Goal: Use online tool/utility: Use online tool/utility

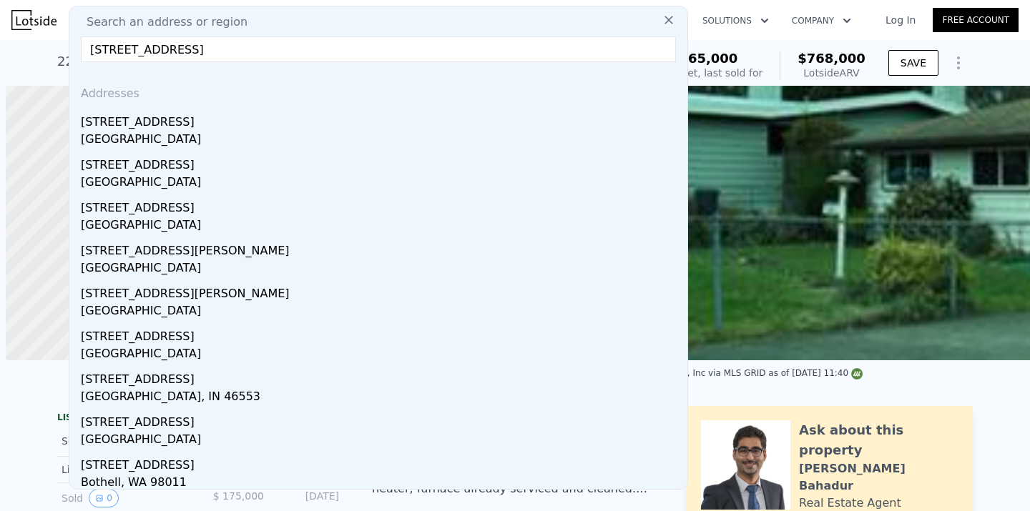
click at [277, 53] on input "[STREET_ADDRESS]" at bounding box center [378, 49] width 595 height 26
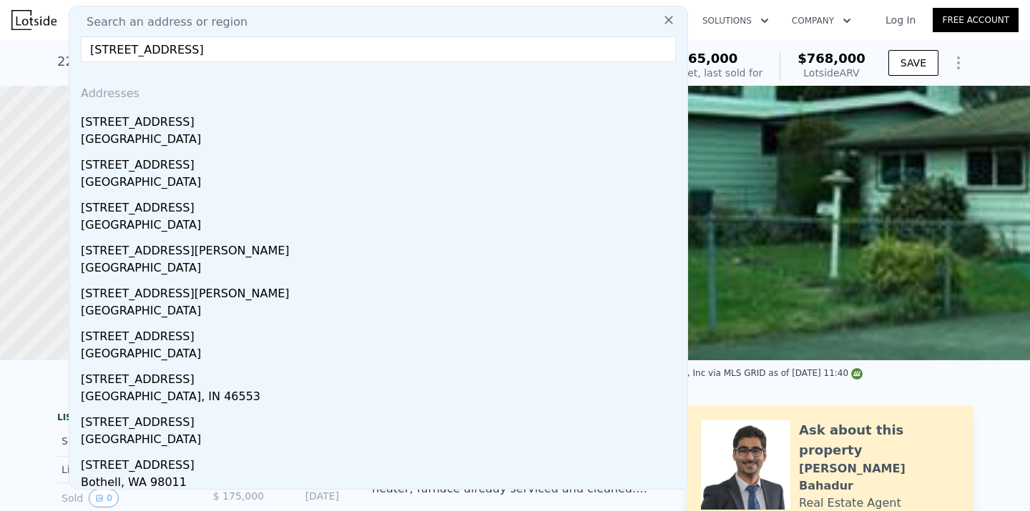
click at [277, 53] on input "[STREET_ADDRESS]" at bounding box center [378, 49] width 595 height 26
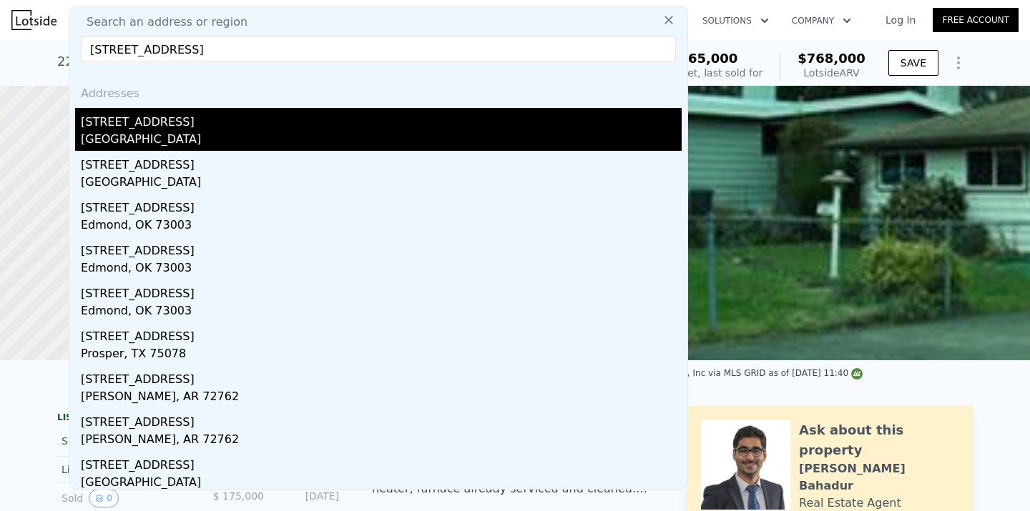
type input "[STREET_ADDRESS]"
click at [205, 120] on div "[STREET_ADDRESS]" at bounding box center [381, 119] width 601 height 23
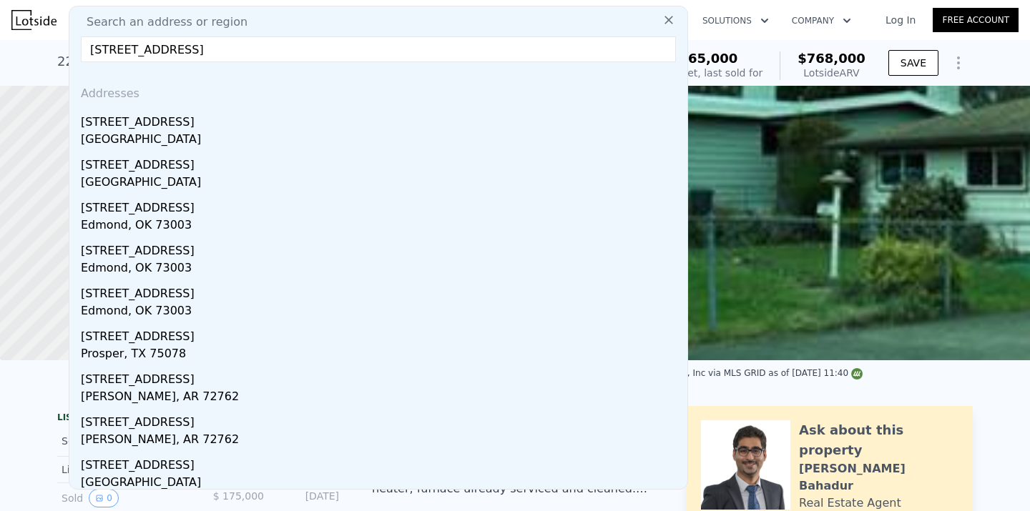
type input "3"
type input "2"
type input "2.5"
type input "1104"
type input "2090"
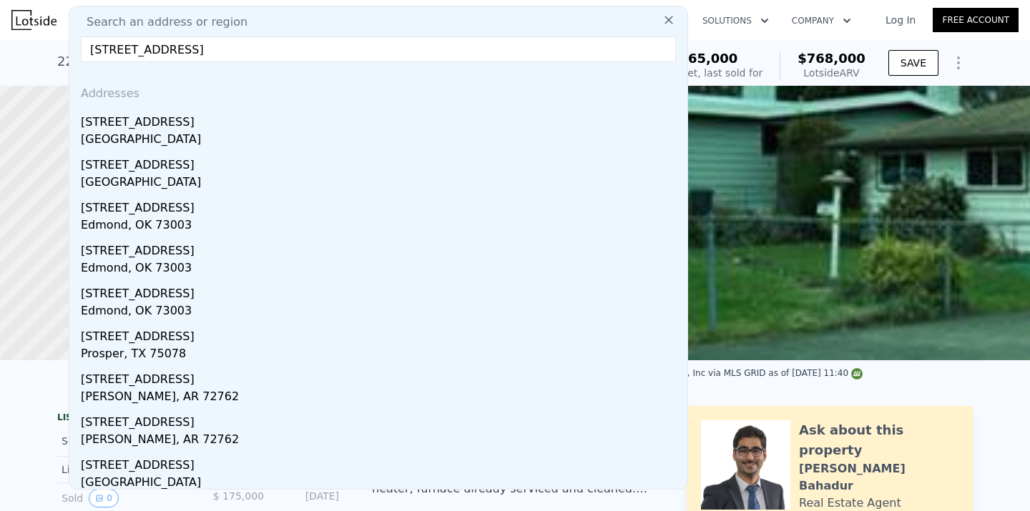
type input "3485"
type input "7405"
type input "$ 537,000"
type input "4"
type input "$ 369,078"
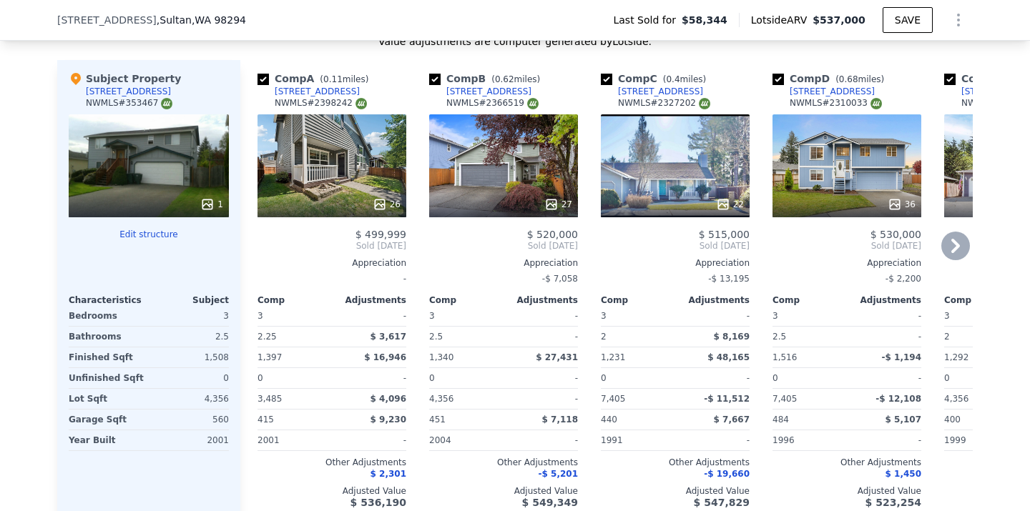
scroll to position [1295, 0]
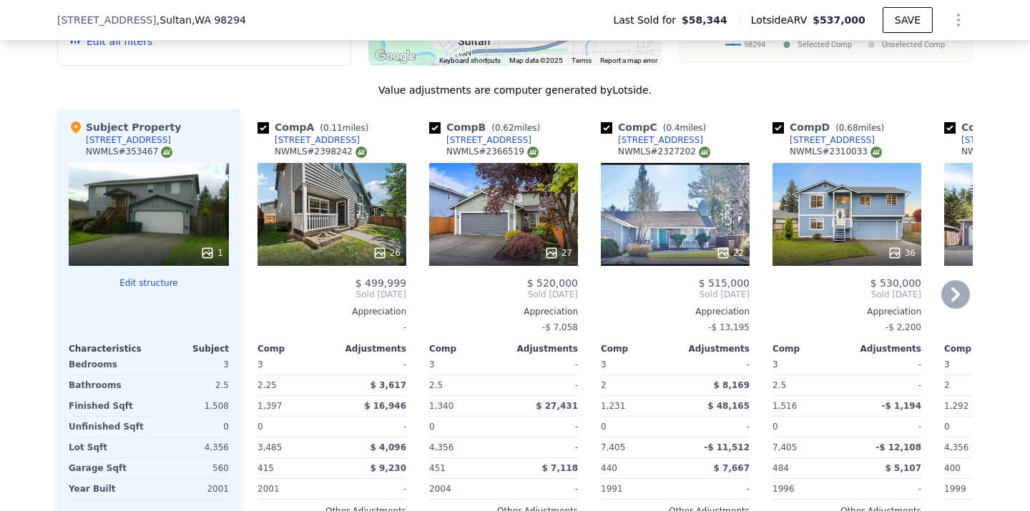
click at [961, 287] on icon at bounding box center [955, 294] width 29 height 29
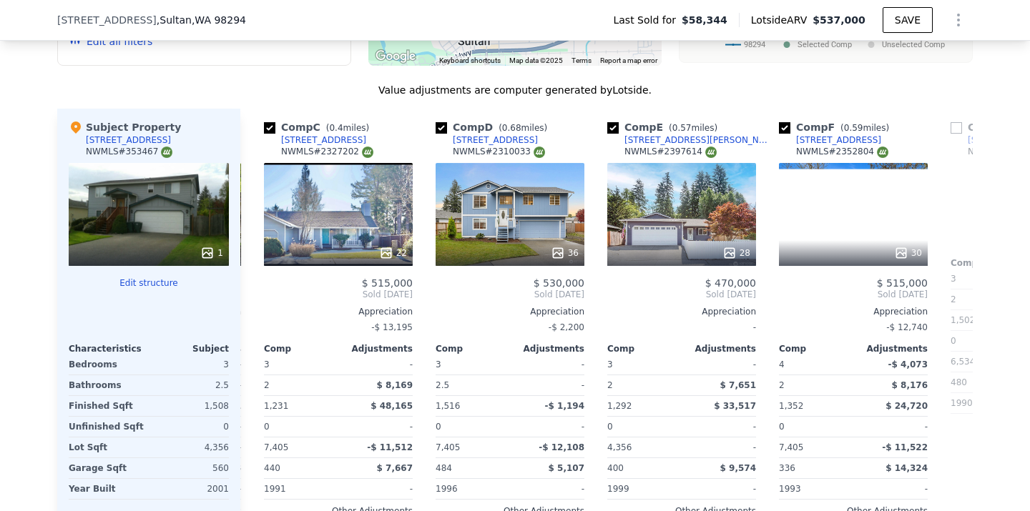
scroll to position [0, 343]
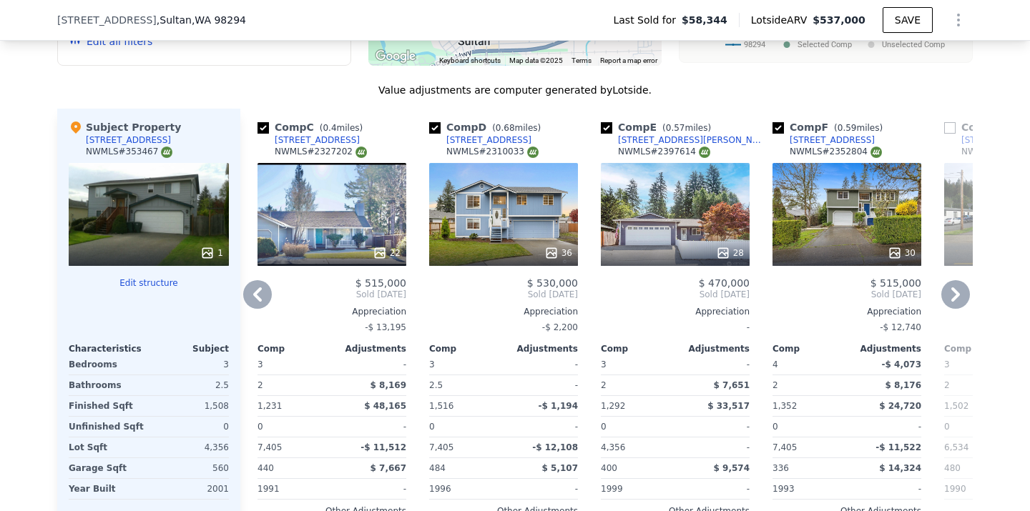
click at [956, 289] on icon at bounding box center [955, 294] width 29 height 29
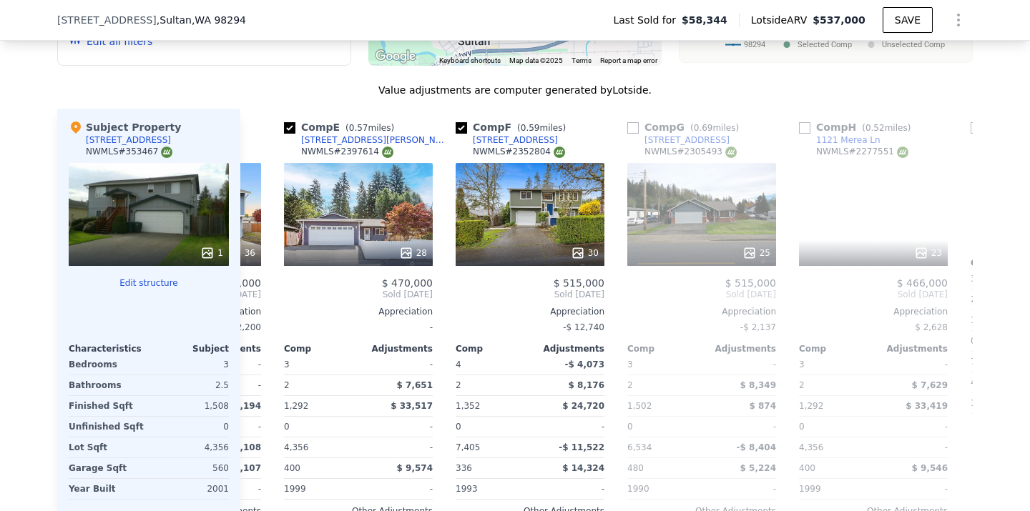
scroll to position [0, 687]
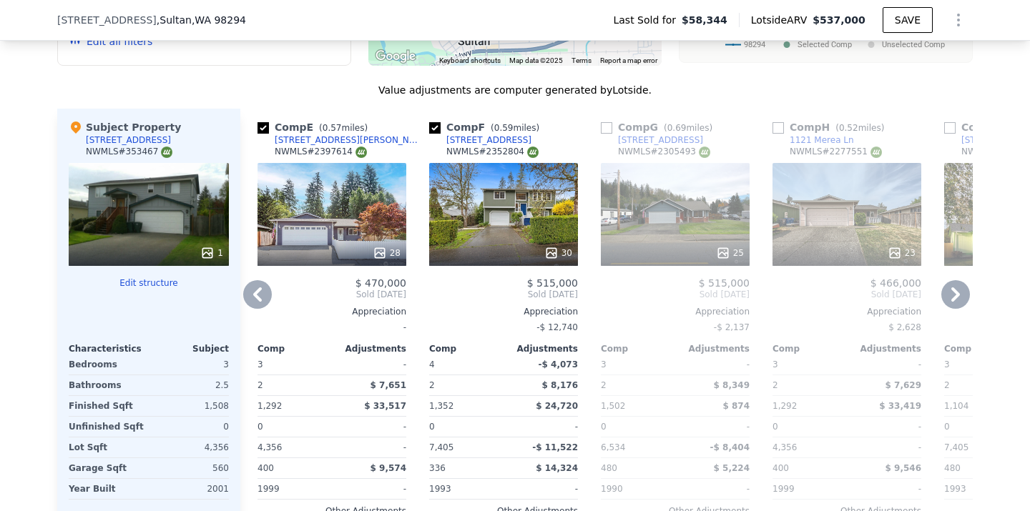
click at [951, 298] on icon at bounding box center [955, 294] width 29 height 29
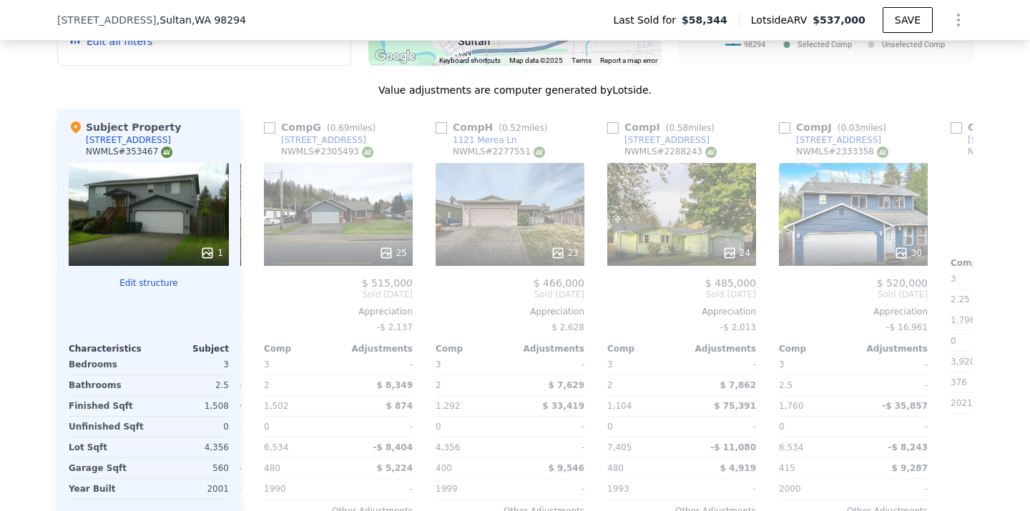
scroll to position [0, 1030]
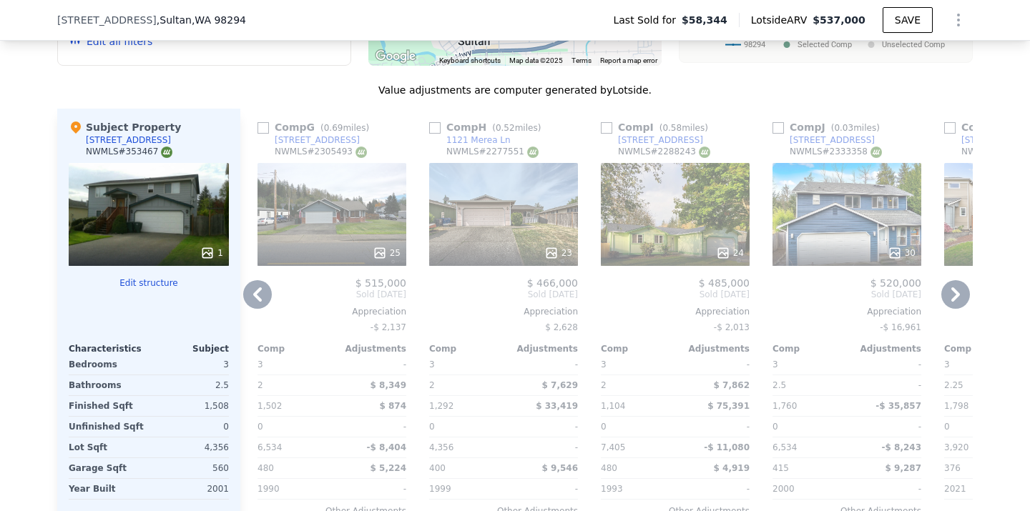
click at [951, 297] on icon at bounding box center [955, 294] width 29 height 29
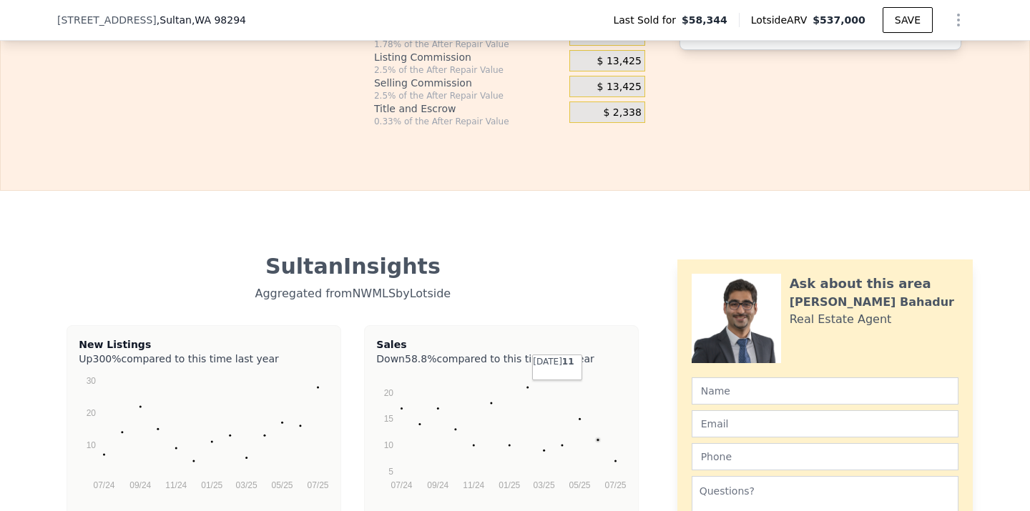
scroll to position [2043, 0]
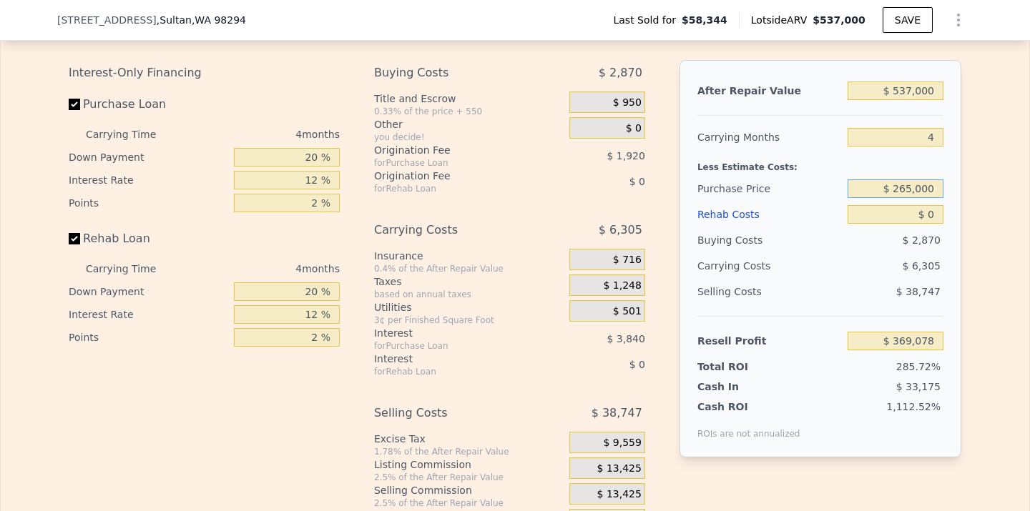
click at [910, 187] on input "$ 265,000" at bounding box center [896, 189] width 96 height 19
type input "$ 330,000"
click at [936, 218] on input "$ 0" at bounding box center [896, 214] width 96 height 19
type input "$ 148,299"
type input "$ 8"
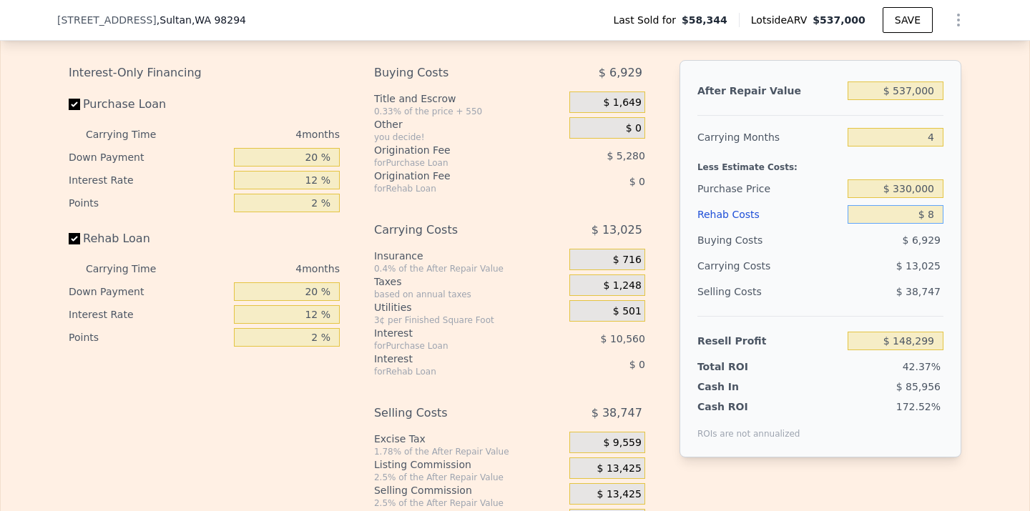
type input "$ 148,291"
type input "$ 80"
type input "$ 148,214"
type input "$ 800"
type input "$ 147,462"
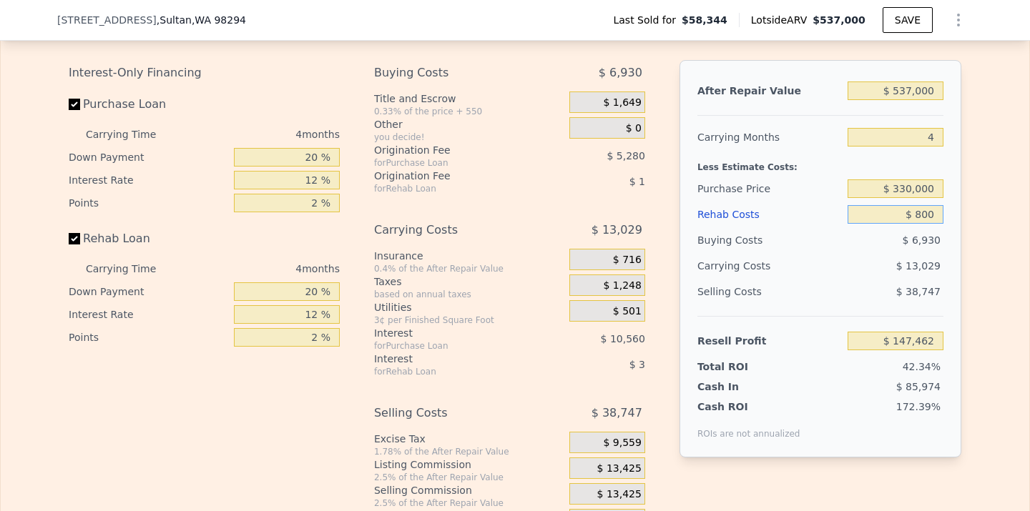
type input "$ 8,000"
type input "$ 139,915"
type input "$ 80,000"
type input "$ 64,459"
click at [1001, 257] on div "Edit the assumptions in yellow boxes. Input profit to calculate an offer price.…" at bounding box center [515, 269] width 1028 height 532
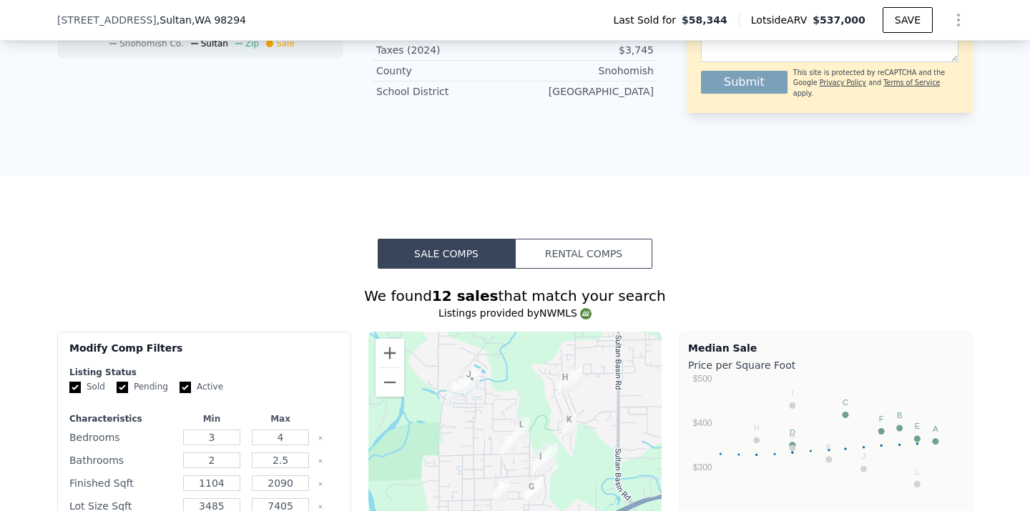
scroll to position [187, 0]
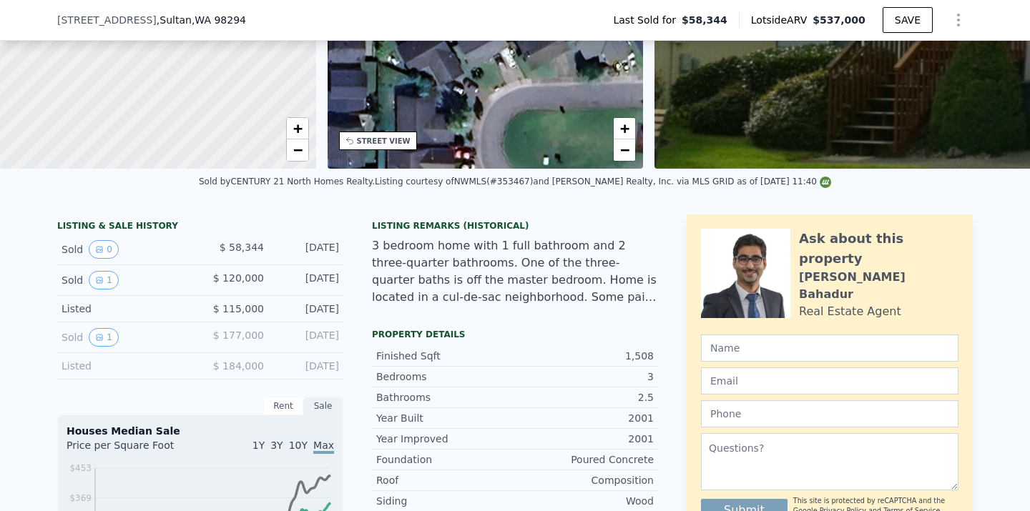
type input "$ 0"
type input "$ 369,078"
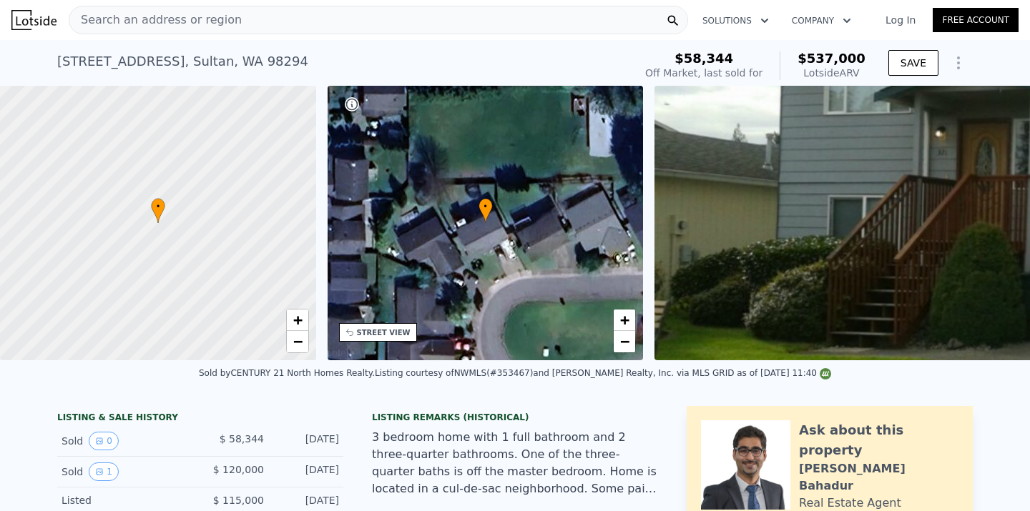
click at [195, 30] on div "Search an address or region" at bounding box center [155, 19] width 172 height 27
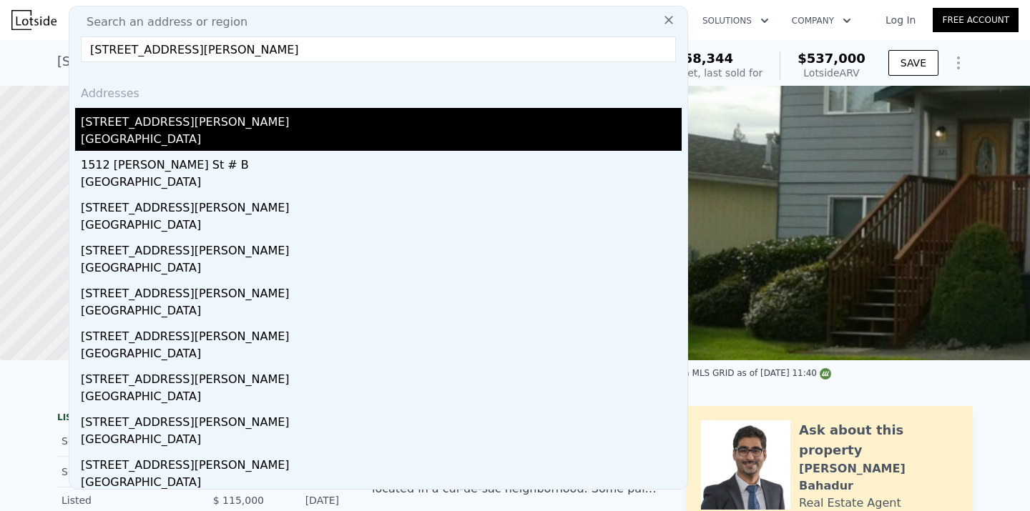
type input "[STREET_ADDRESS][PERSON_NAME]"
click at [214, 129] on div "[STREET_ADDRESS][PERSON_NAME]" at bounding box center [381, 119] width 601 height 23
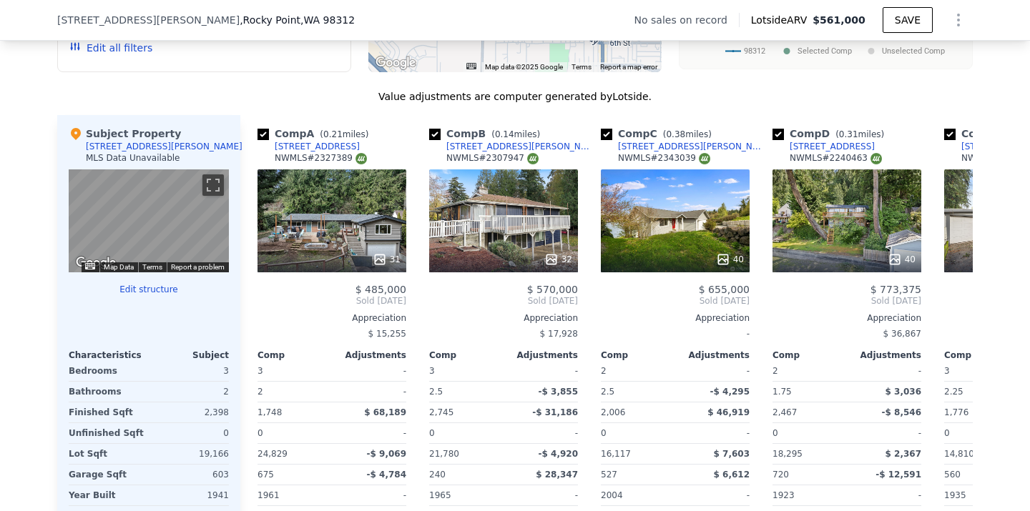
scroll to position [1380, 0]
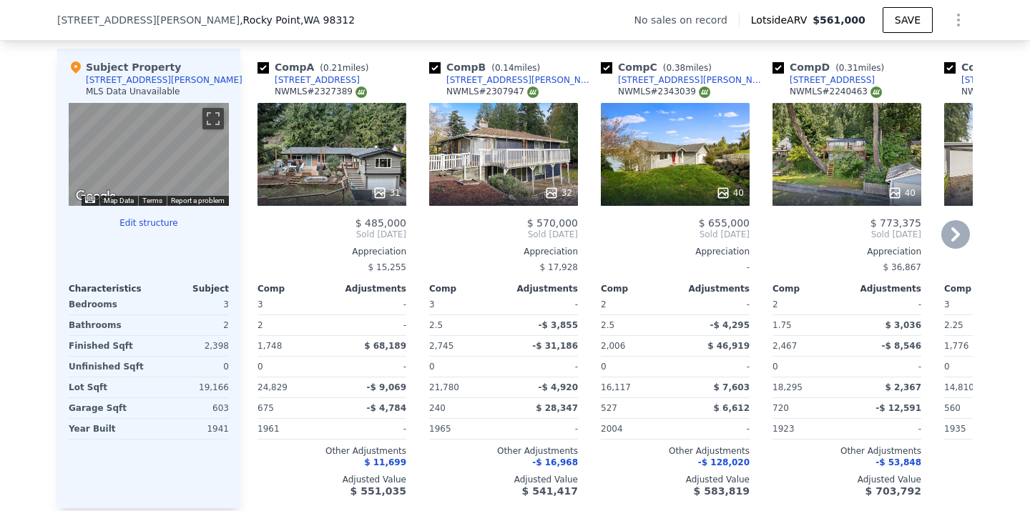
click at [948, 231] on icon at bounding box center [955, 234] width 29 height 29
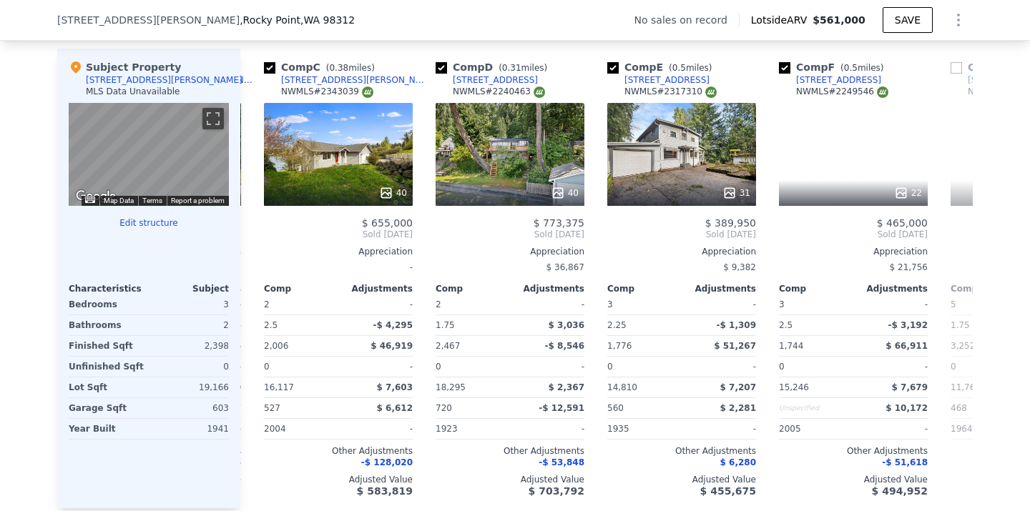
scroll to position [0, 343]
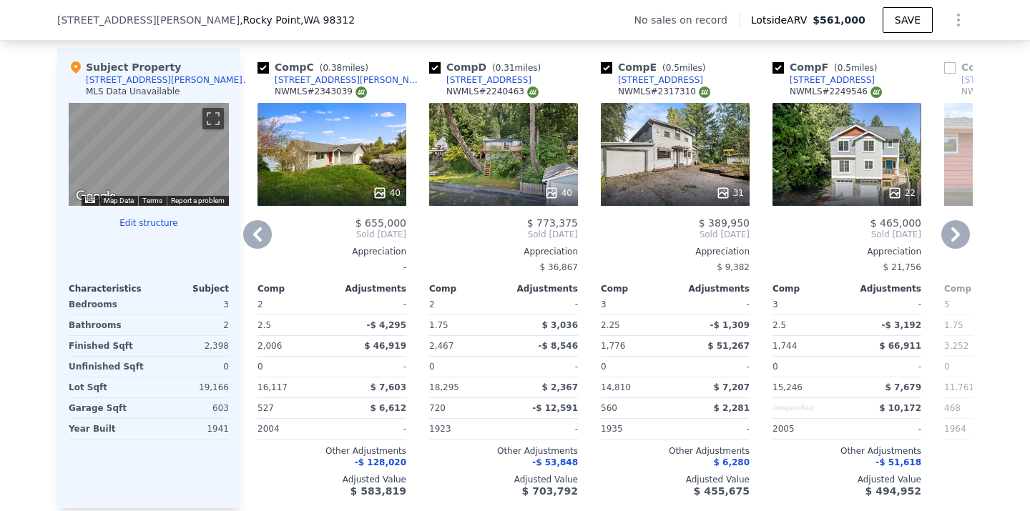
click at [950, 230] on icon at bounding box center [955, 234] width 29 height 29
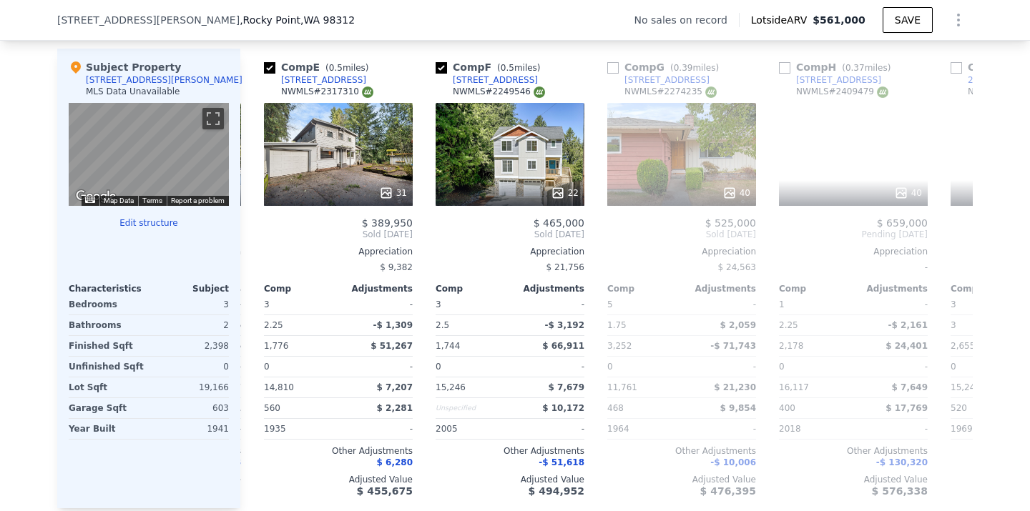
scroll to position [0, 687]
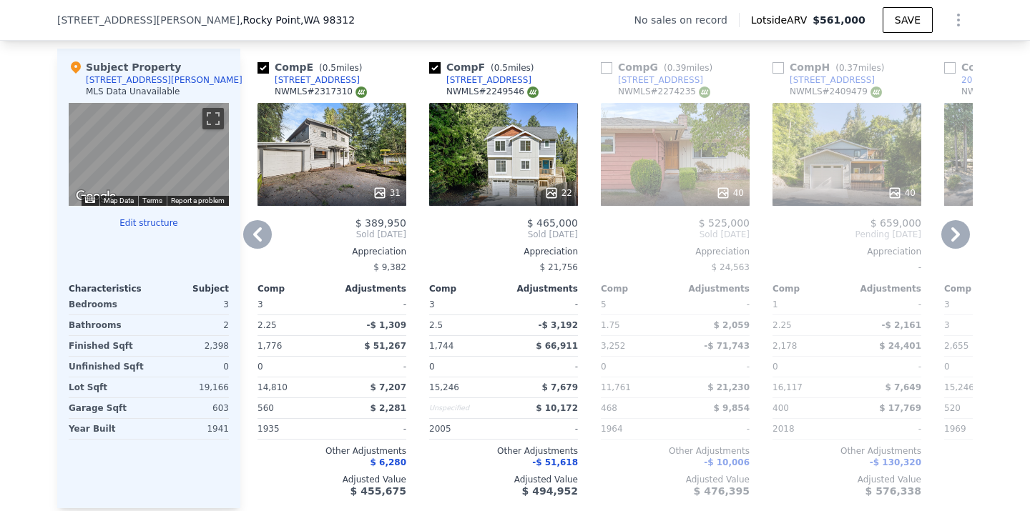
click at [950, 230] on icon at bounding box center [955, 234] width 29 height 29
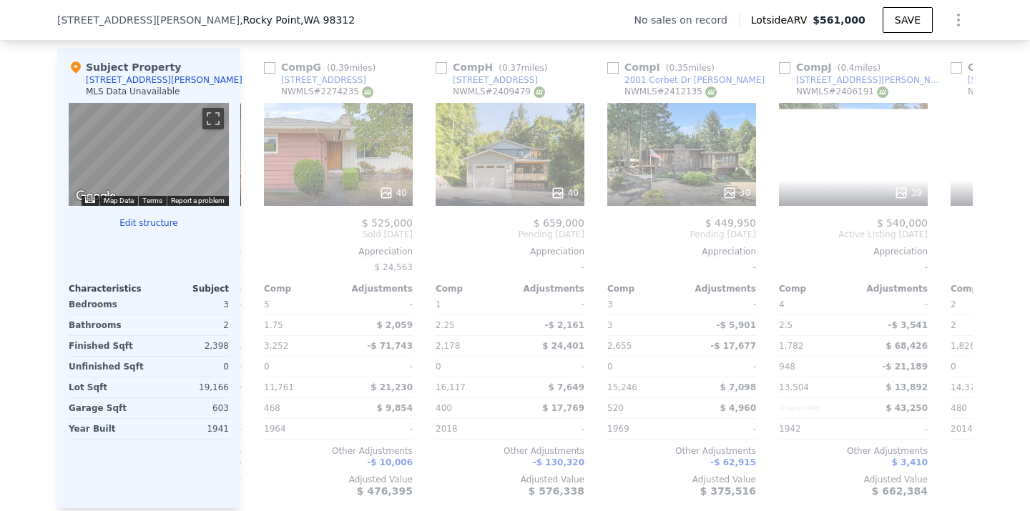
scroll to position [0, 1030]
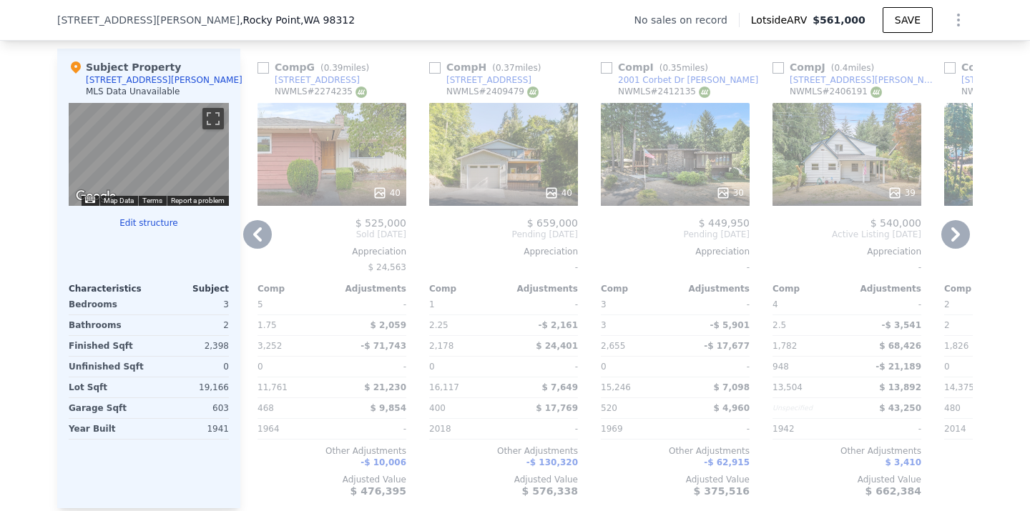
click at [959, 241] on icon at bounding box center [955, 234] width 29 height 29
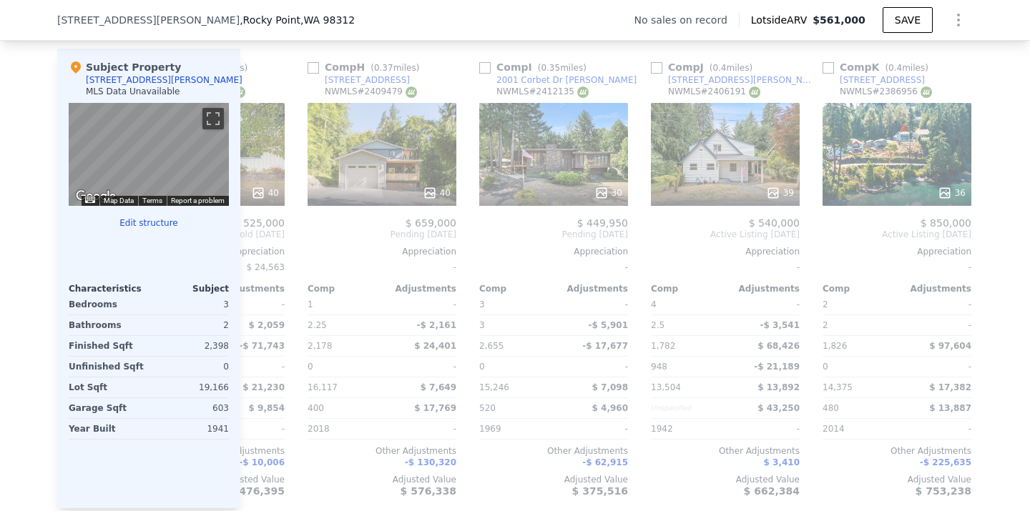
scroll to position [0, 1190]
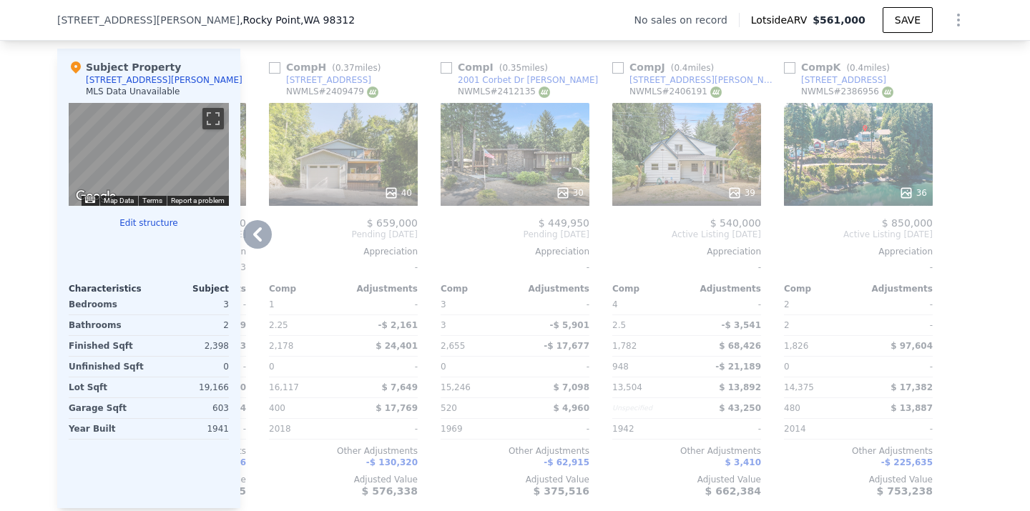
click at [239, 231] on div "Subject Property [STREET_ADDRESS][PERSON_NAME] MLS Data Unavailable ← Move left…" at bounding box center [148, 279] width 183 height 460
click at [255, 227] on icon at bounding box center [257, 234] width 29 height 29
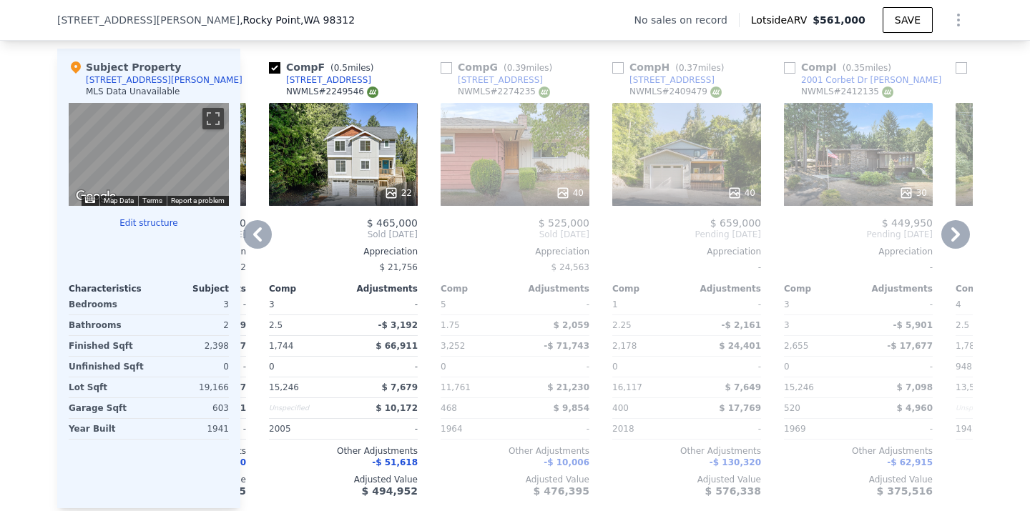
click at [258, 230] on icon at bounding box center [257, 234] width 9 height 14
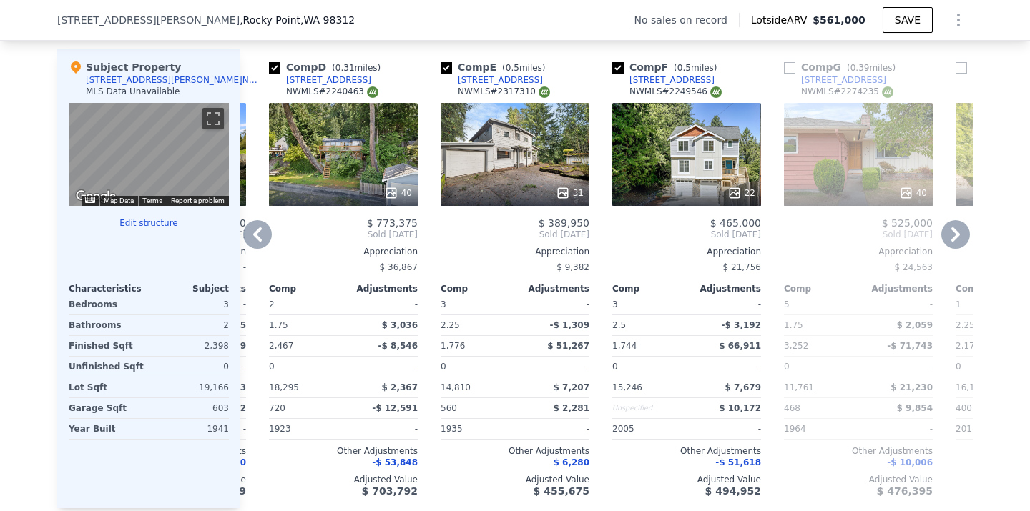
click at [259, 230] on icon at bounding box center [257, 234] width 9 height 14
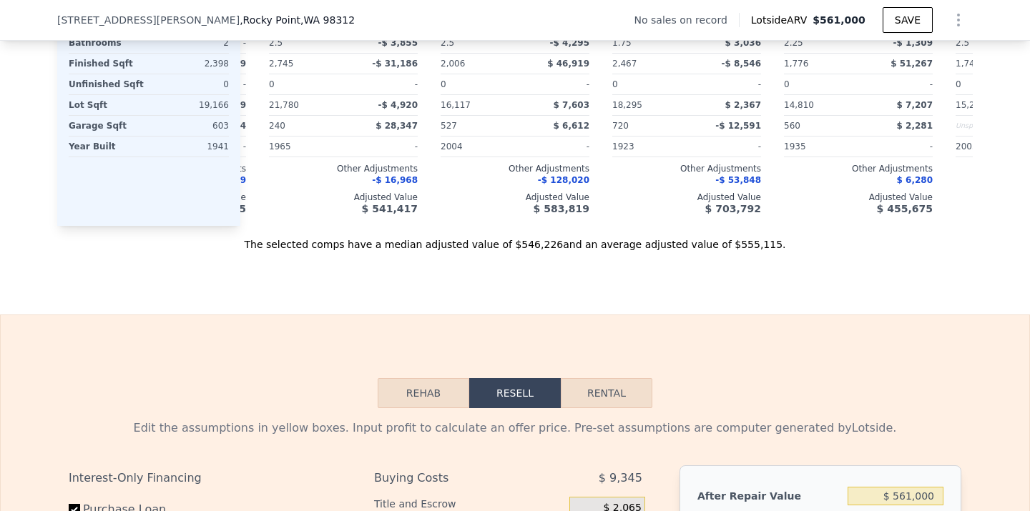
scroll to position [1681, 0]
